Goal: Information Seeking & Learning: Find specific fact

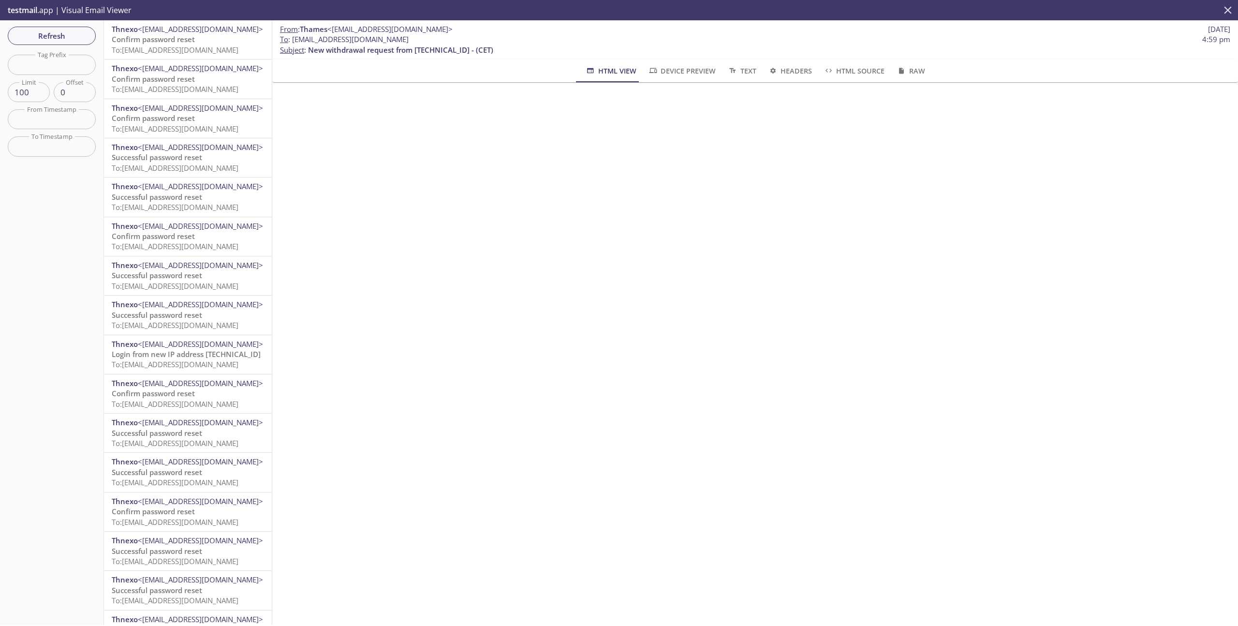
click at [1232, 11] on icon "close" at bounding box center [1228, 10] width 13 height 13
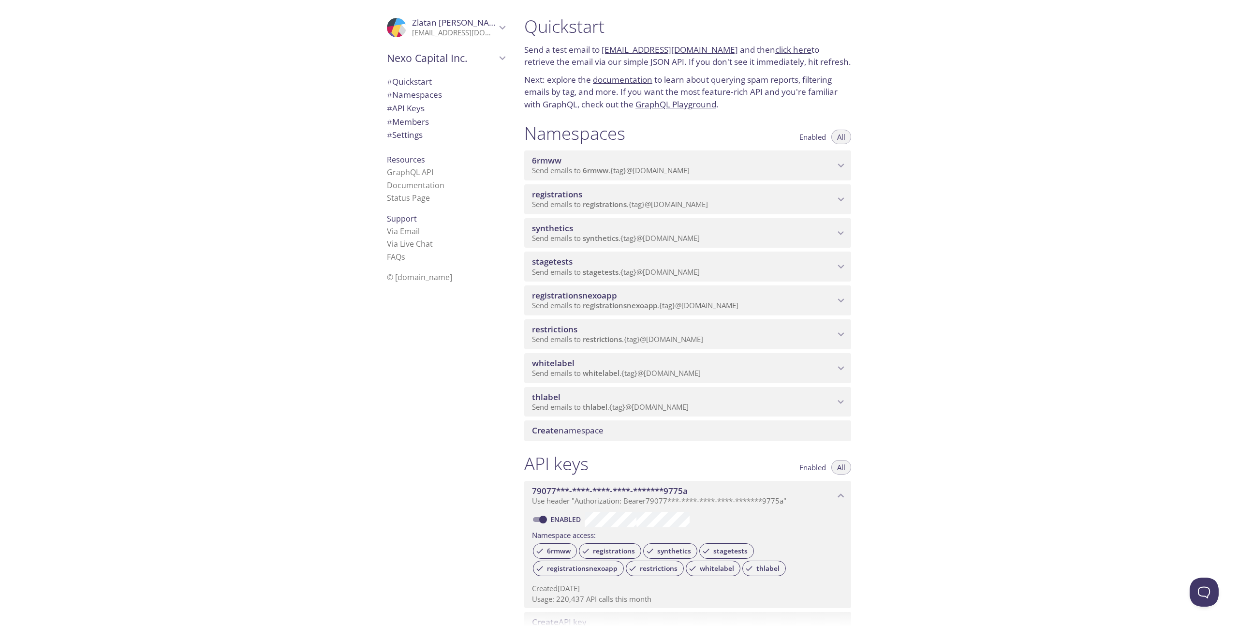
click at [779, 265] on span "stagetests" at bounding box center [683, 261] width 303 height 11
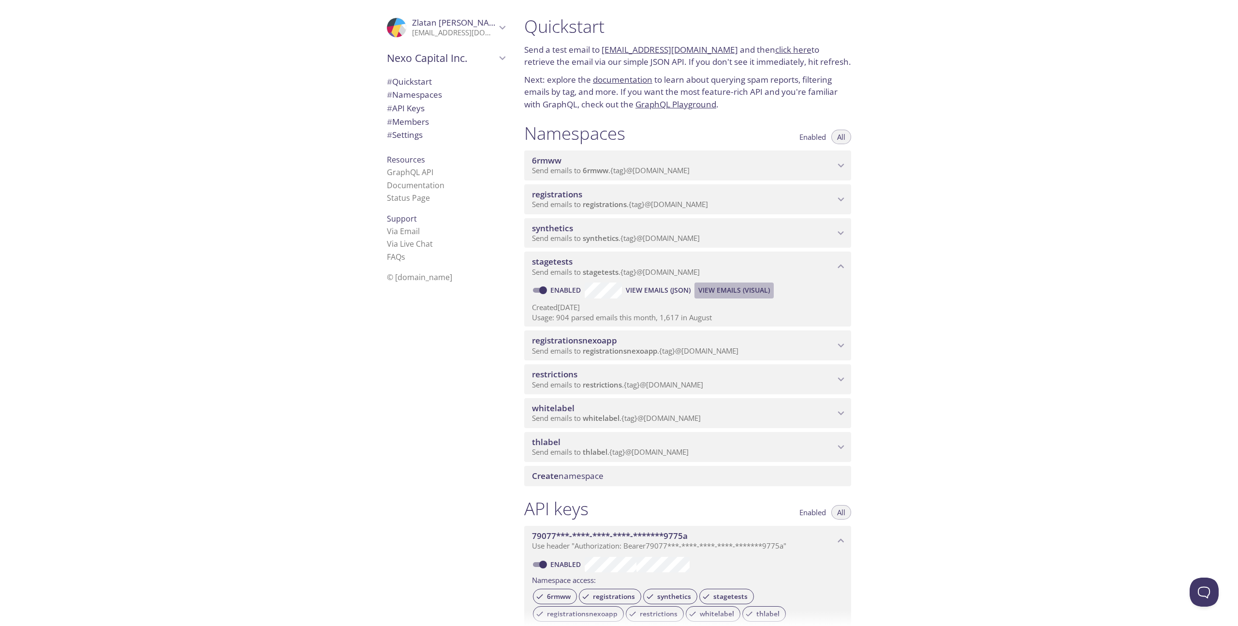
click at [728, 285] on button "View Emails (Visual)" at bounding box center [733, 289] width 79 height 15
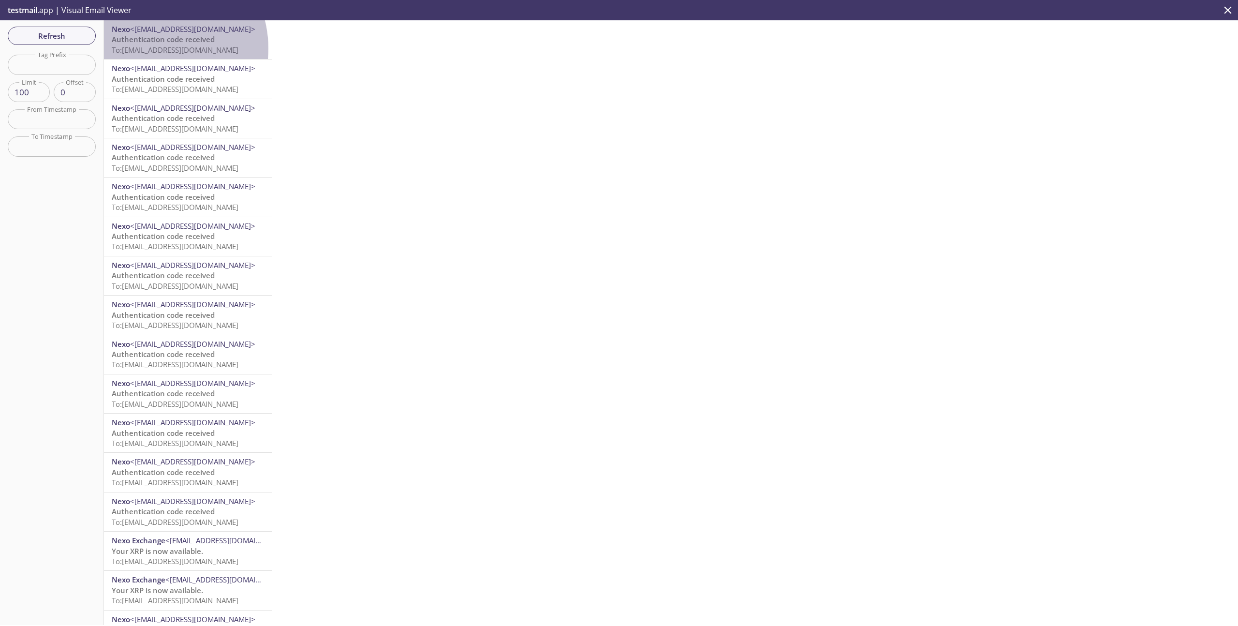
click at [154, 48] on span "To: [EMAIL_ADDRESS][DOMAIN_NAME]" at bounding box center [175, 50] width 127 height 10
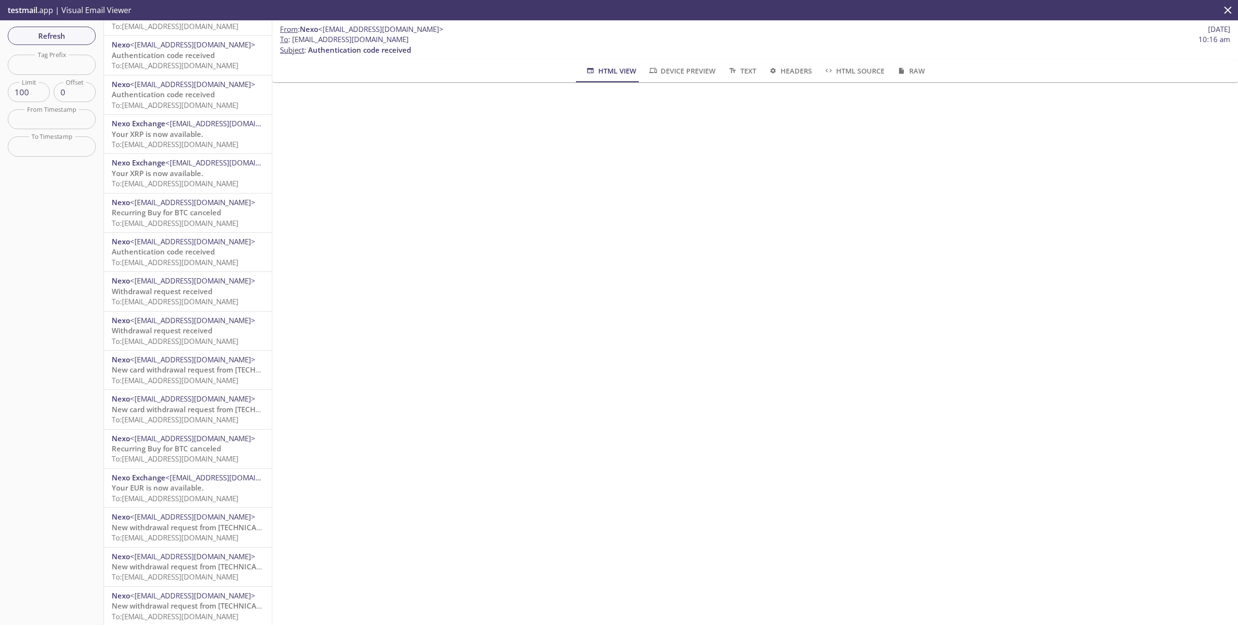
scroll to position [571, 0]
click at [192, 382] on span "To: [EMAIL_ADDRESS][DOMAIN_NAME]" at bounding box center [175, 384] width 127 height 10
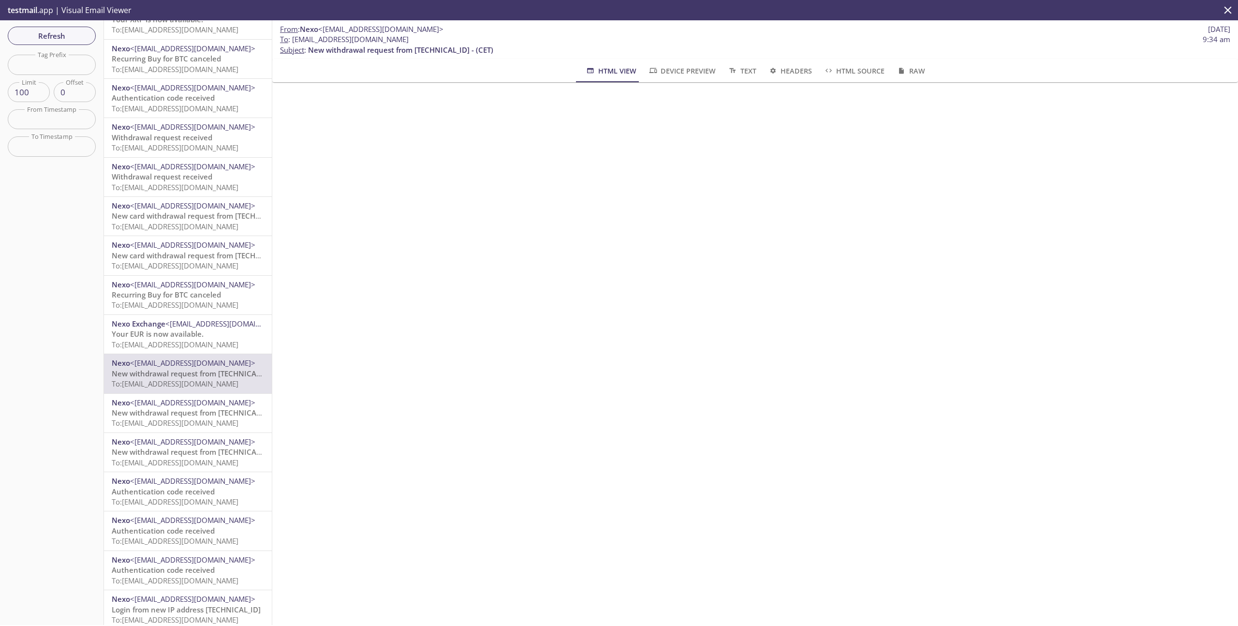
click at [1235, 9] on button "close" at bounding box center [1228, 10] width 20 height 20
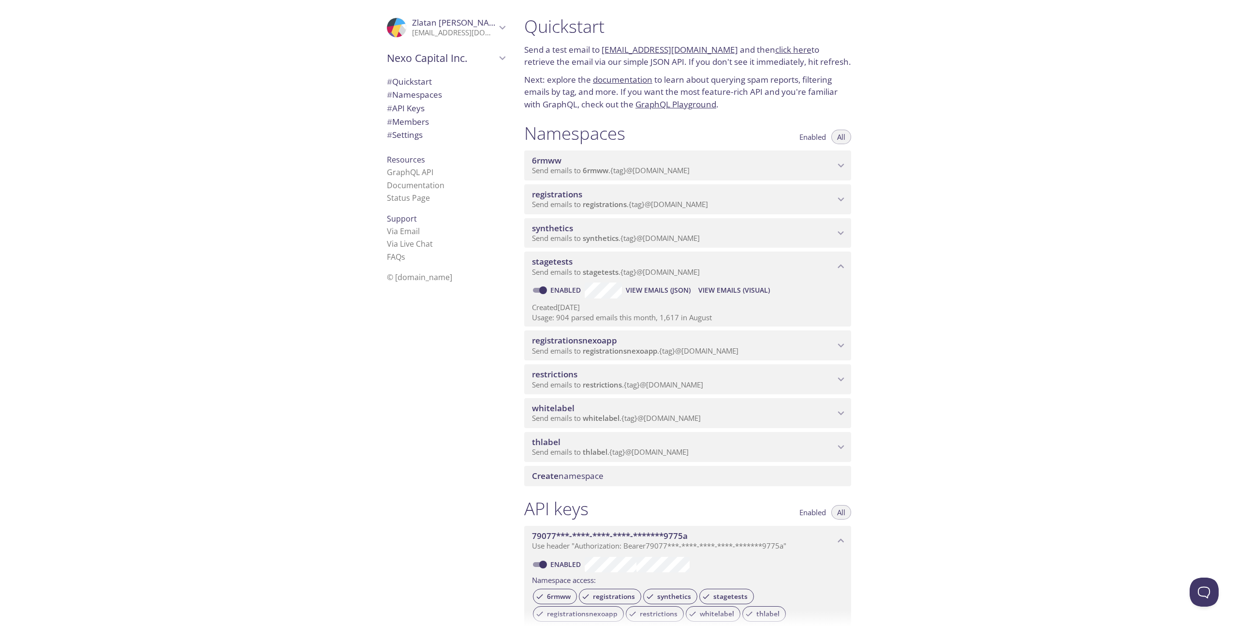
click at [737, 291] on span "View Emails (Visual)" at bounding box center [734, 290] width 72 height 12
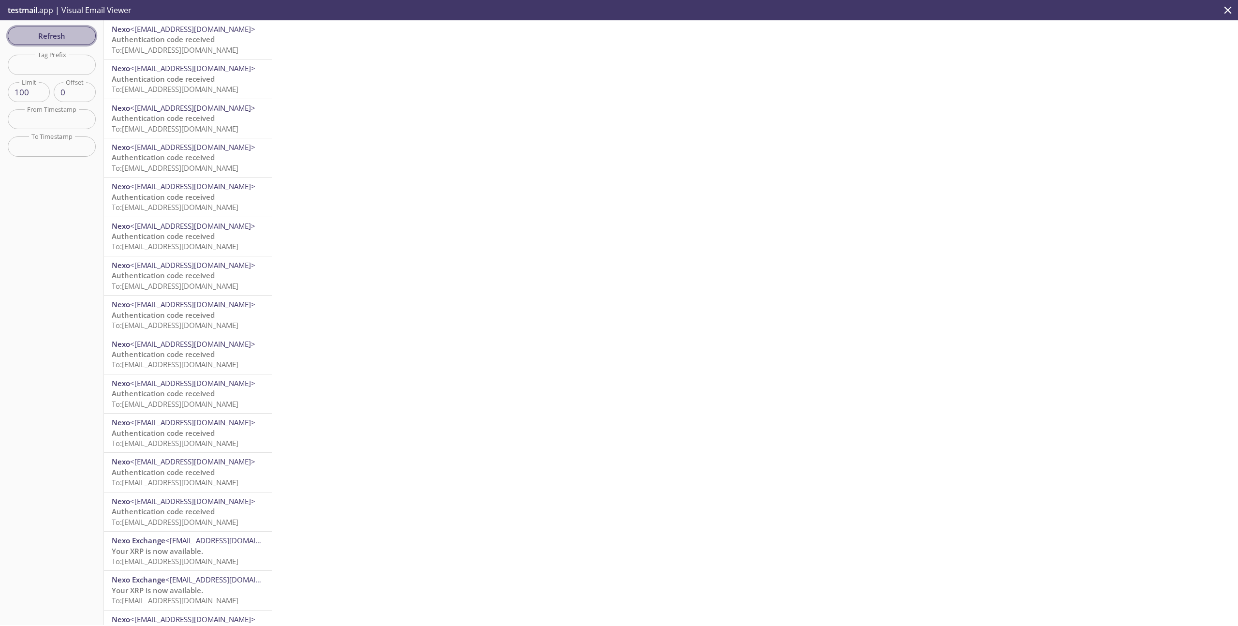
click at [71, 29] on span "Refresh" at bounding box center [51, 35] width 73 height 13
click at [59, 29] on span "Refresh" at bounding box center [51, 35] width 73 height 13
click at [1225, 10] on icon "close" at bounding box center [1228, 10] width 13 height 13
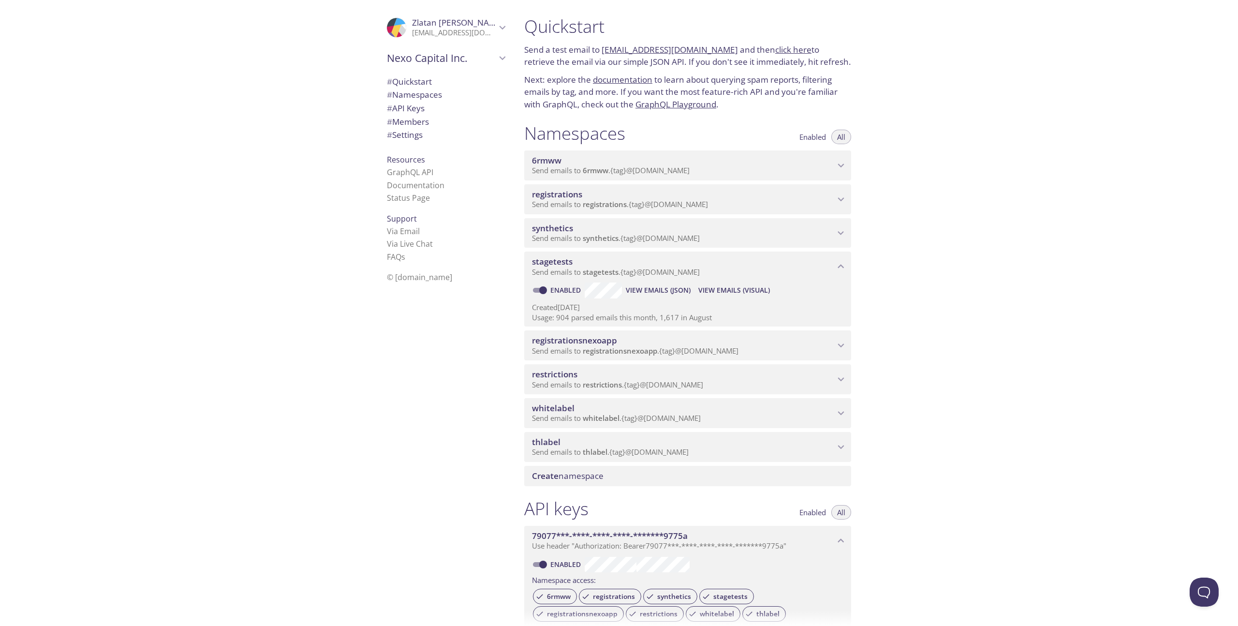
click at [750, 291] on span "View Emails (Visual)" at bounding box center [734, 290] width 72 height 12
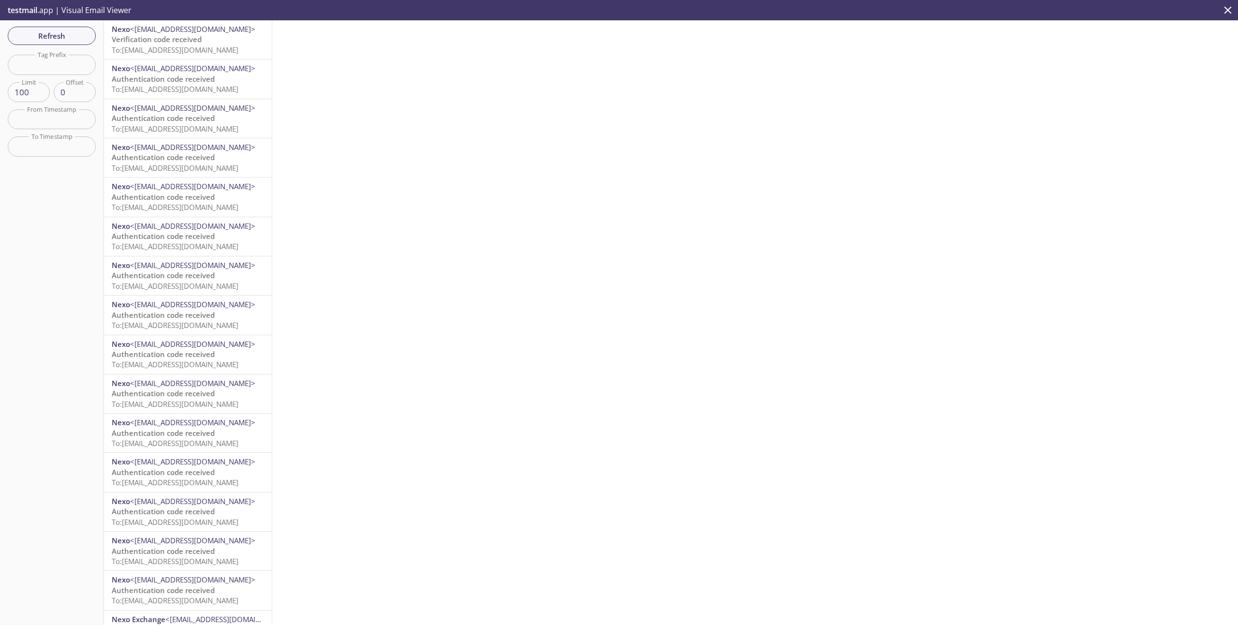
click at [200, 46] on span "To: [EMAIL_ADDRESS][DOMAIN_NAME]" at bounding box center [175, 50] width 127 height 10
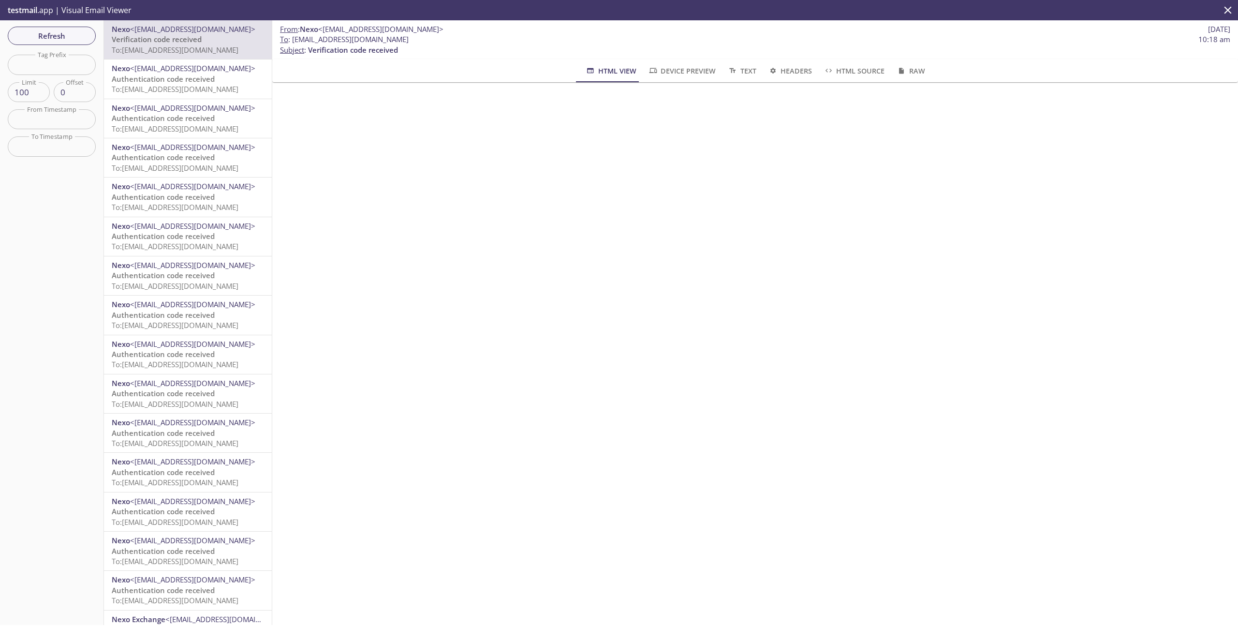
drag, startPoint x: 423, startPoint y: 41, endPoint x: 292, endPoint y: 37, distance: 131.1
click at [292, 37] on span "To : [EMAIL_ADDRESS][DOMAIN_NAME] 10:18 am" at bounding box center [755, 39] width 950 height 10
copy span "[EMAIL_ADDRESS][DOMAIN_NAME]"
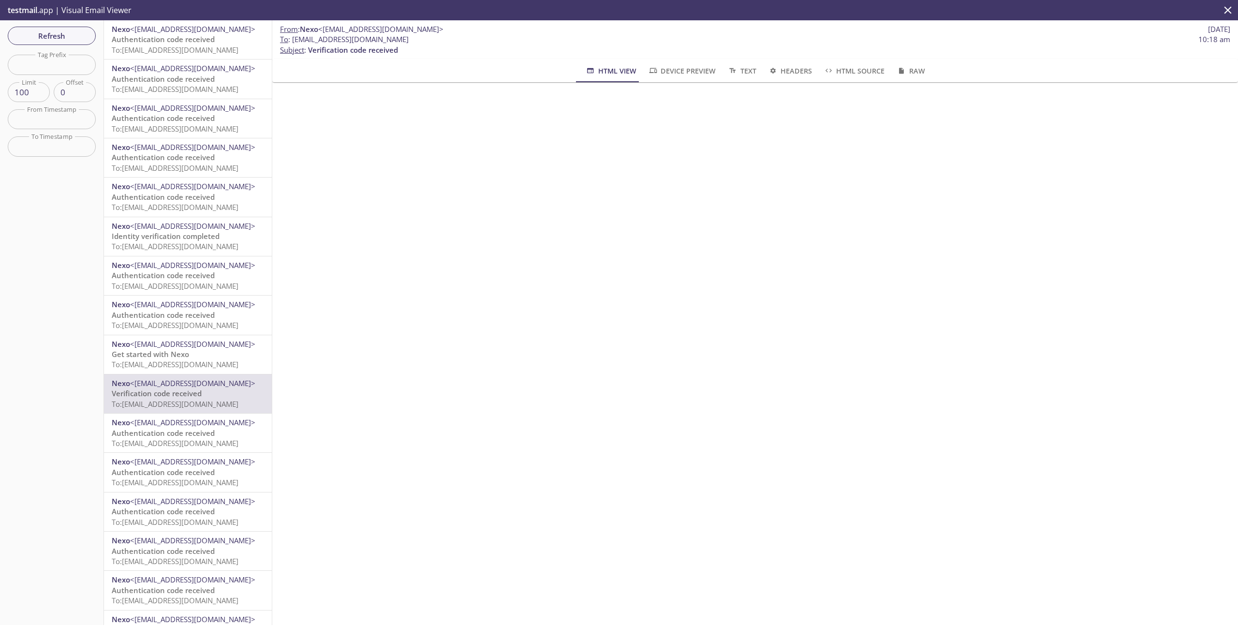
copy span "[EMAIL_ADDRESS][DOMAIN_NAME]"
